Goal: Information Seeking & Learning: Learn about a topic

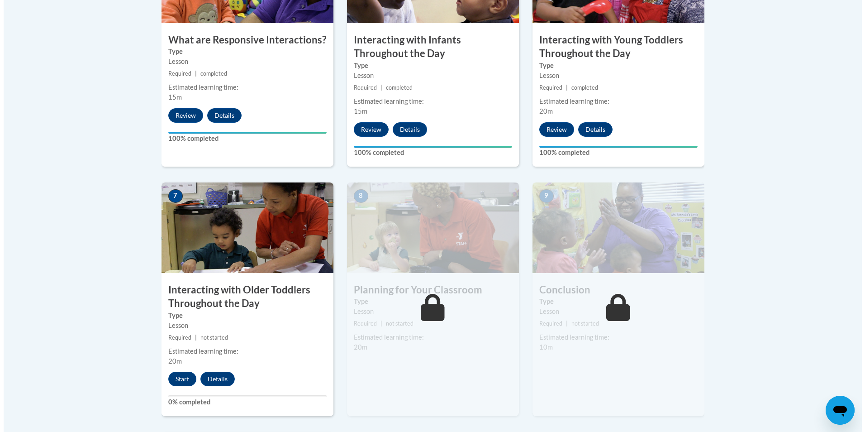
scroll to position [634, 0]
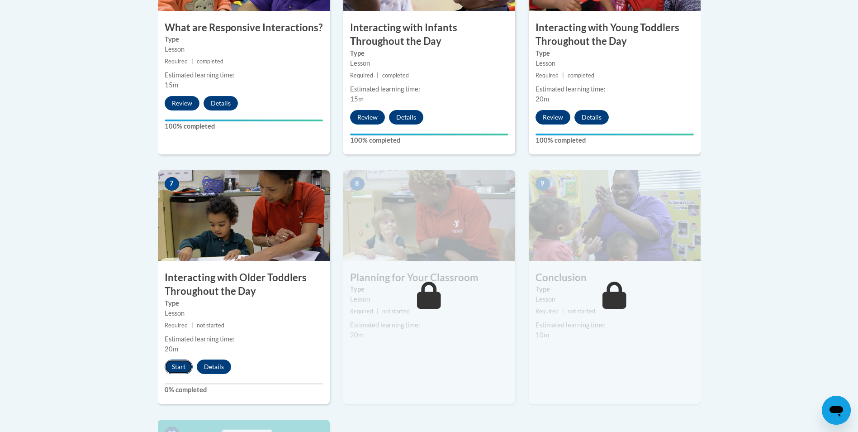
click at [178, 359] on button "Start" at bounding box center [179, 366] width 28 height 14
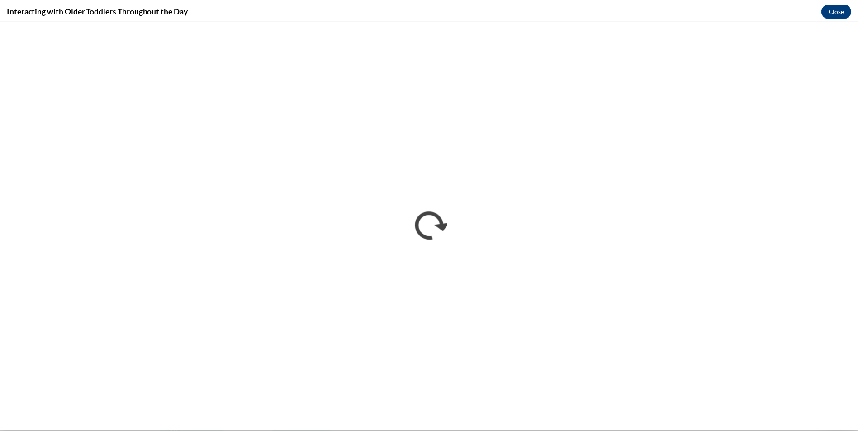
scroll to position [0, 0]
